Goal: Navigation & Orientation: Find specific page/section

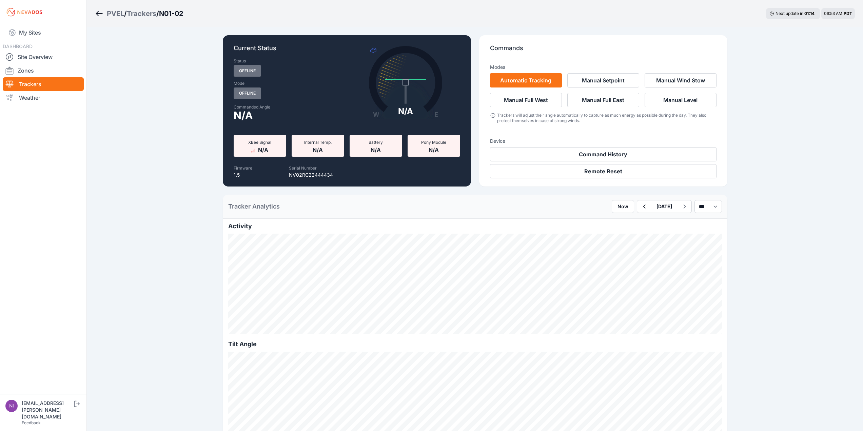
click at [140, 15] on div "Trackers" at bounding box center [142, 13] width 30 height 9
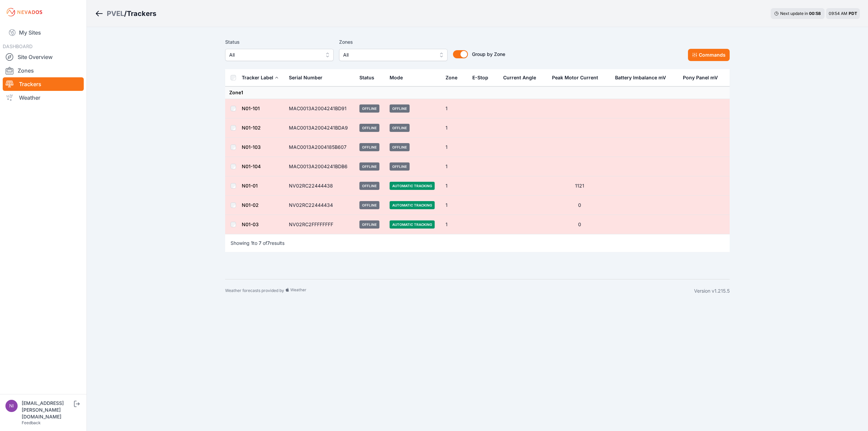
click at [252, 186] on link "N01-01" at bounding box center [250, 186] width 16 height 6
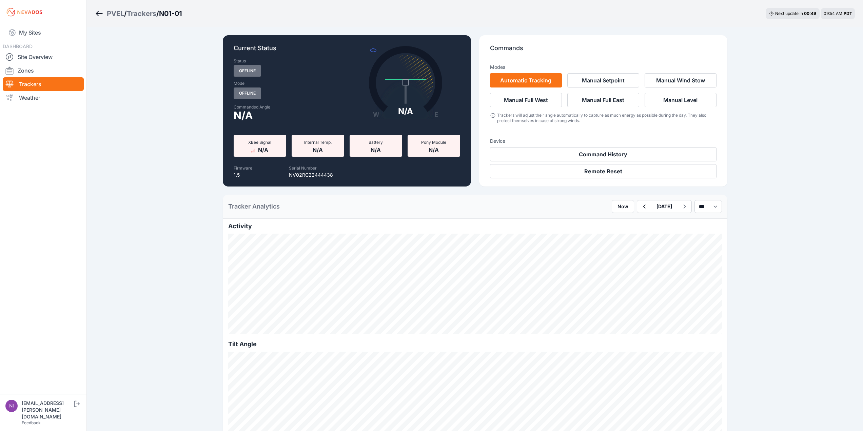
click at [143, 15] on div "Trackers" at bounding box center [142, 13] width 30 height 9
